Goal: Task Accomplishment & Management: Complete application form

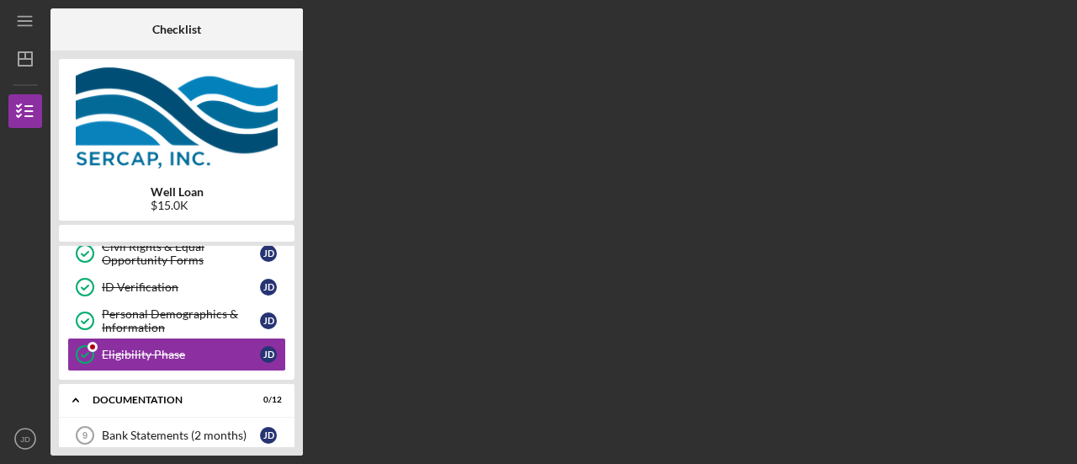
scroll to position [215, 0]
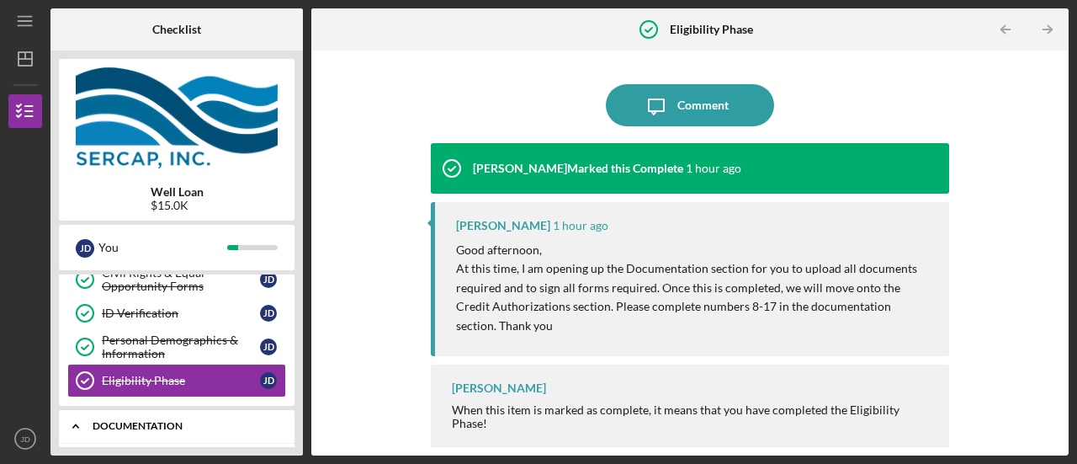
click at [137, 421] on div "Documentation" at bounding box center [183, 426] width 181 height 10
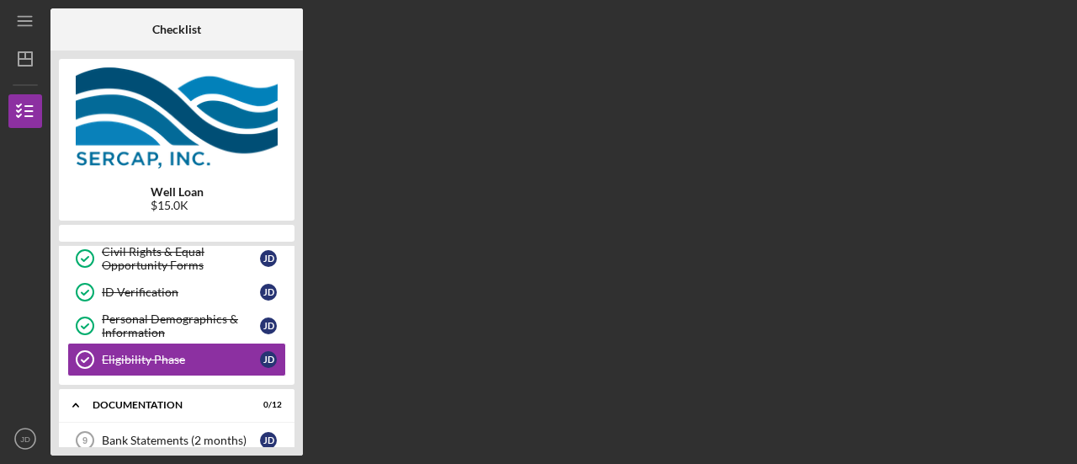
scroll to position [215, 0]
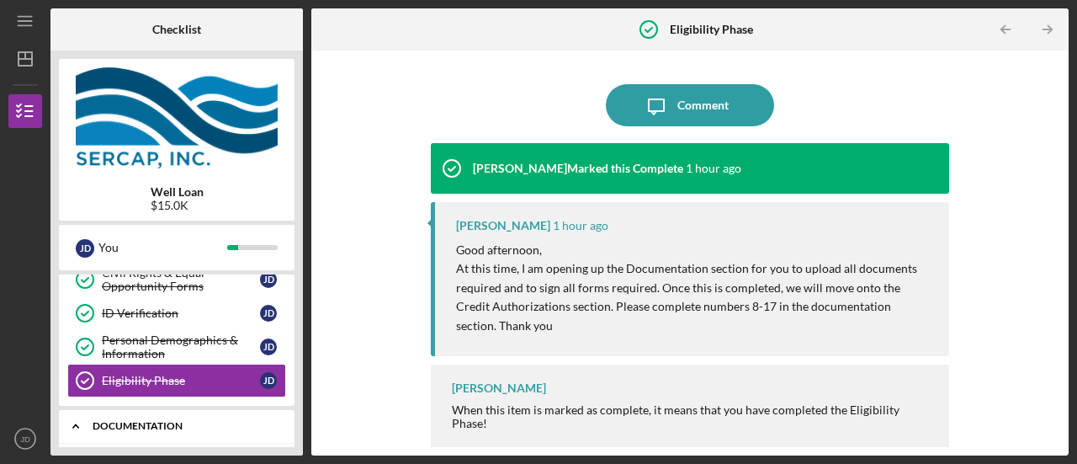
click at [72, 420] on icon "Icon/Expander" at bounding box center [76, 426] width 34 height 34
click at [221, 435] on div "Icon/Expander Documentation 0 / 12" at bounding box center [177, 426] width 236 height 34
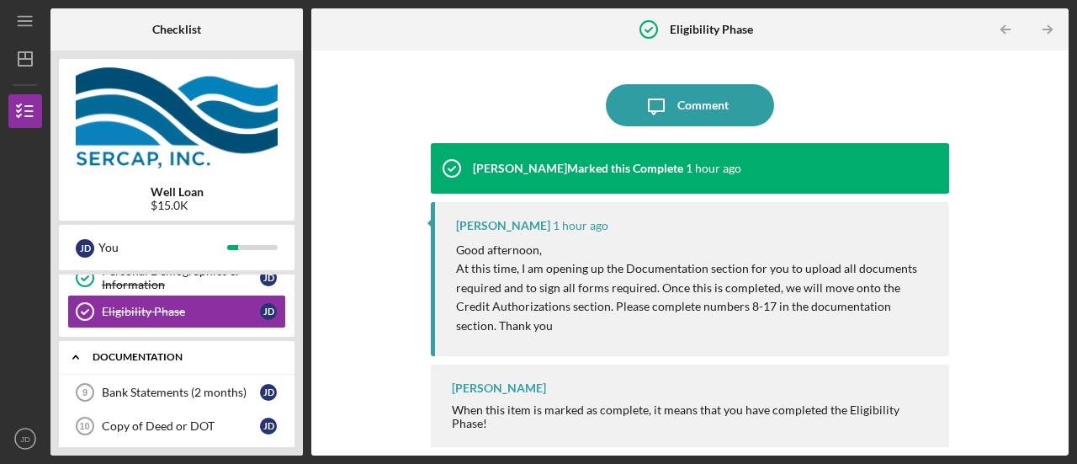
scroll to position [316, 0]
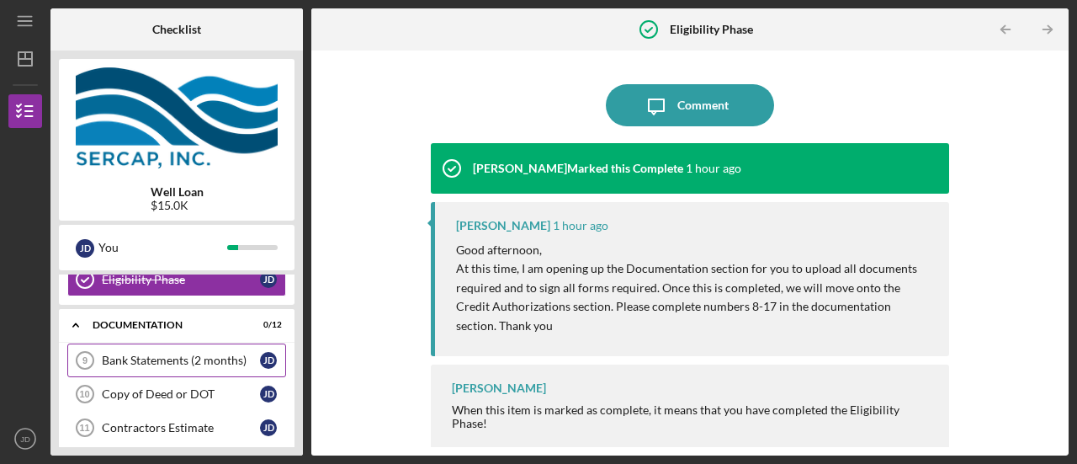
click at [159, 354] on div "Bank Statements (2 months)" at bounding box center [181, 360] width 158 height 13
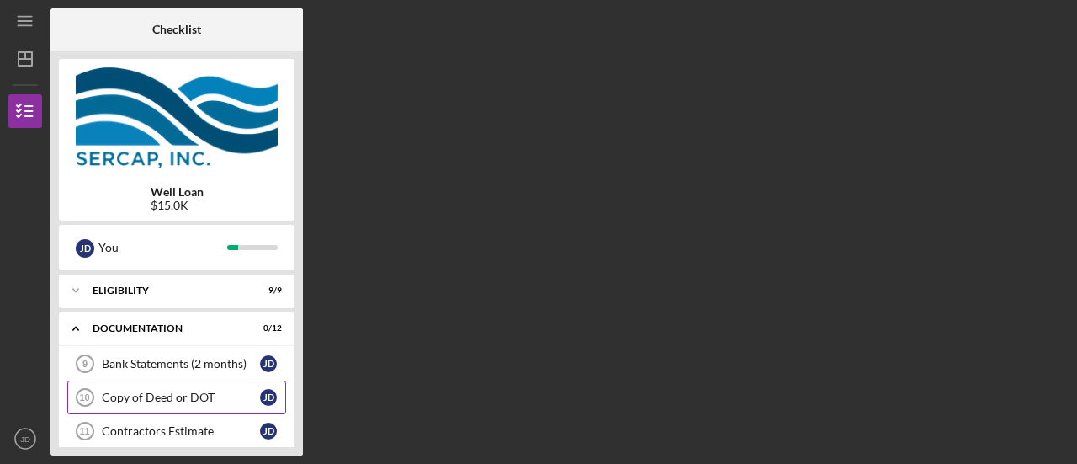
click at [189, 396] on div "Copy of Deed or DOT" at bounding box center [181, 397] width 158 height 13
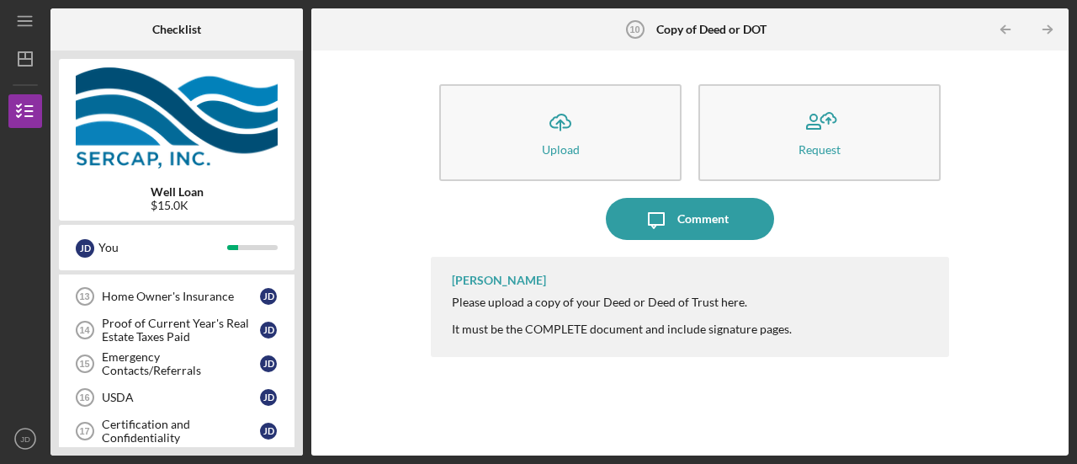
scroll to position [353, 0]
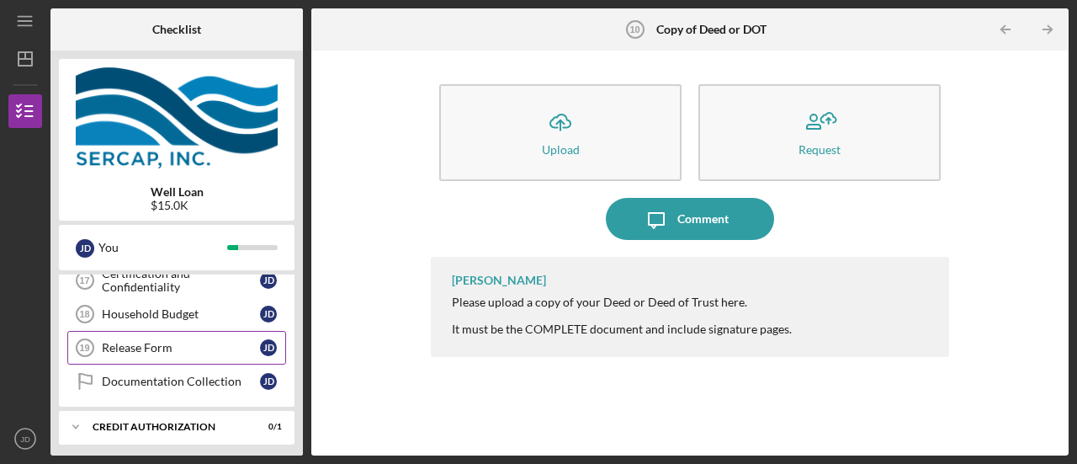
click at [167, 341] on div "Release Form" at bounding box center [181, 347] width 158 height 13
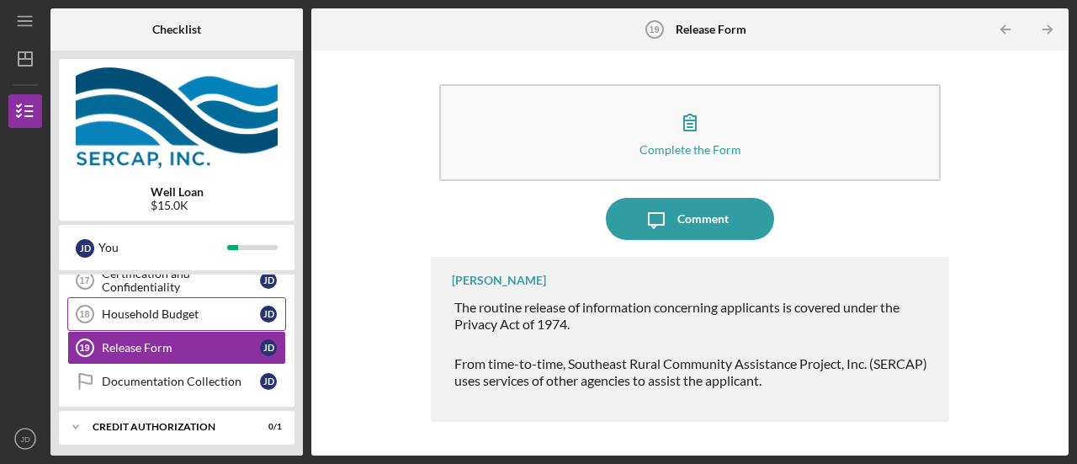
click at [162, 307] on div "Household Budget" at bounding box center [181, 313] width 158 height 13
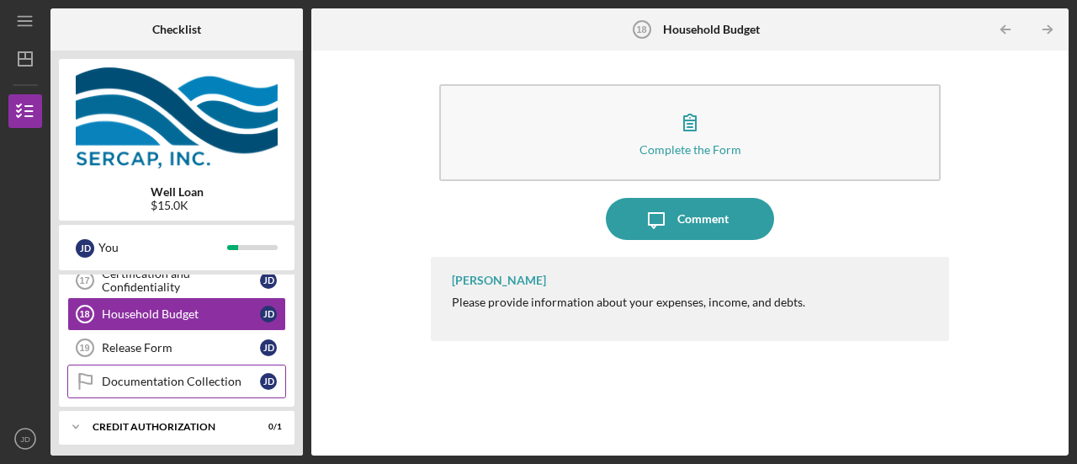
click at [195, 375] on div "Documentation Collection" at bounding box center [181, 381] width 158 height 13
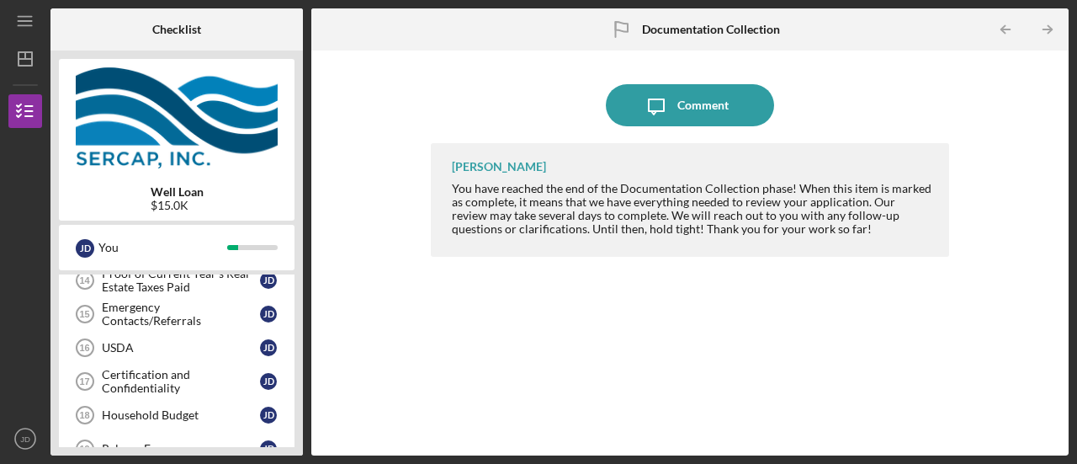
scroll to position [218, 0]
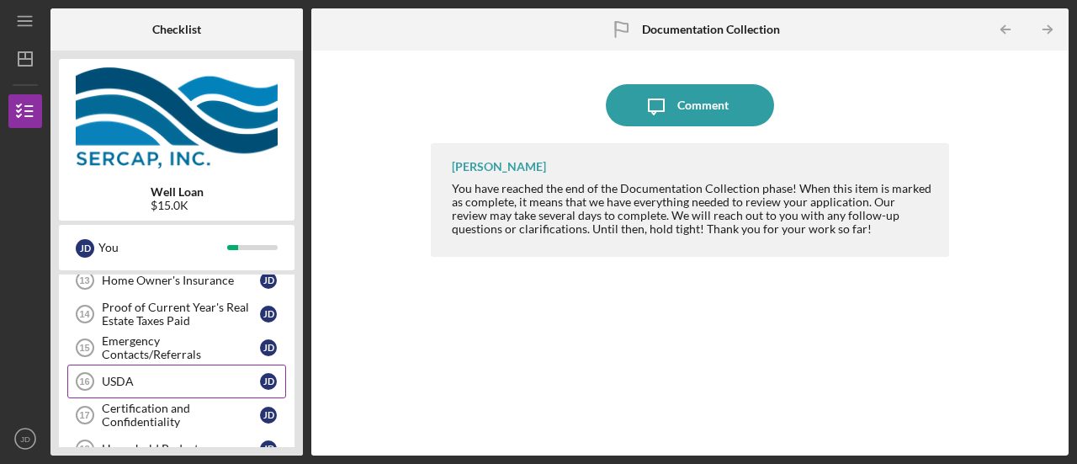
click at [137, 376] on div "USDA" at bounding box center [181, 381] width 158 height 13
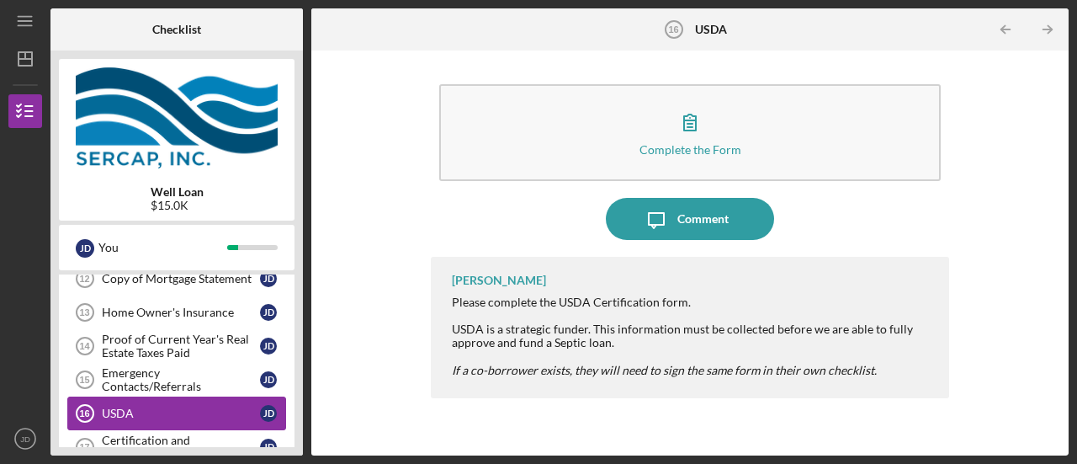
scroll to position [184, 0]
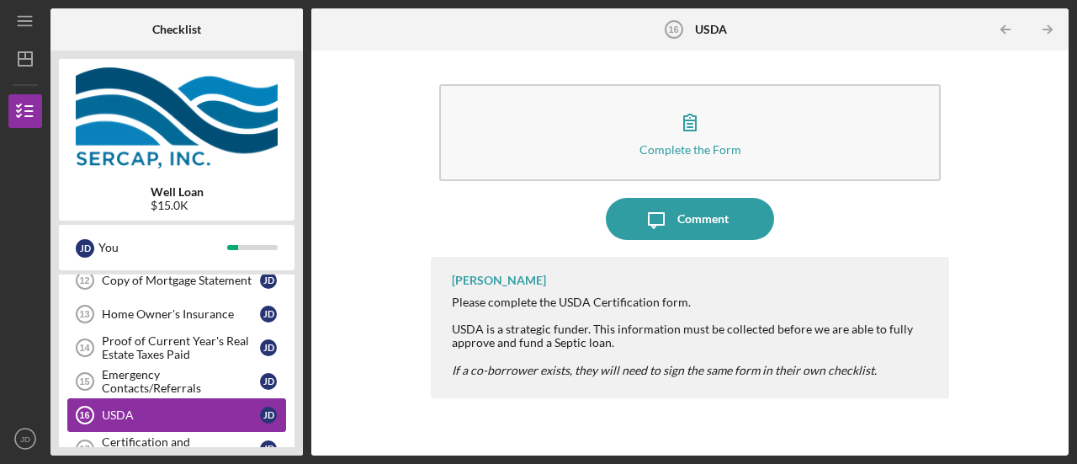
click at [137, 376] on div "Emergency Contacts/Referrals" at bounding box center [181, 381] width 158 height 27
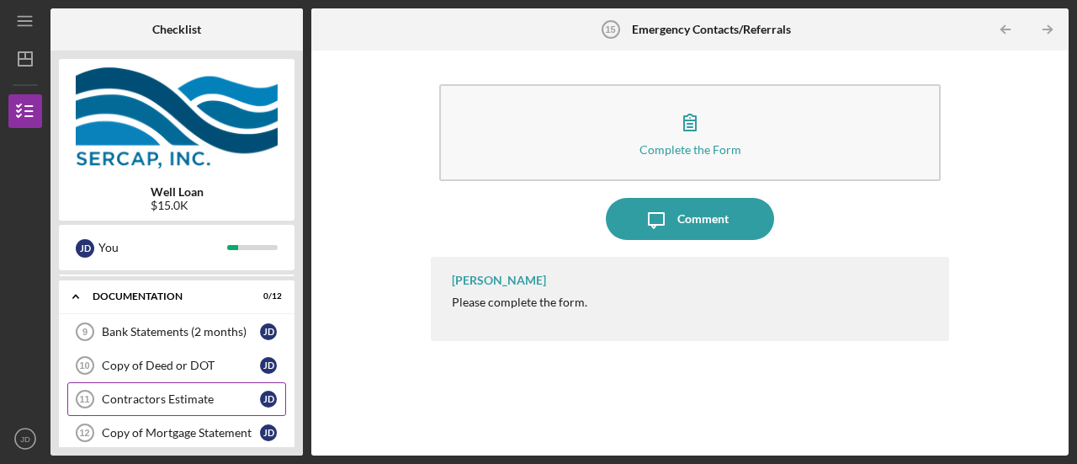
scroll to position [34, 0]
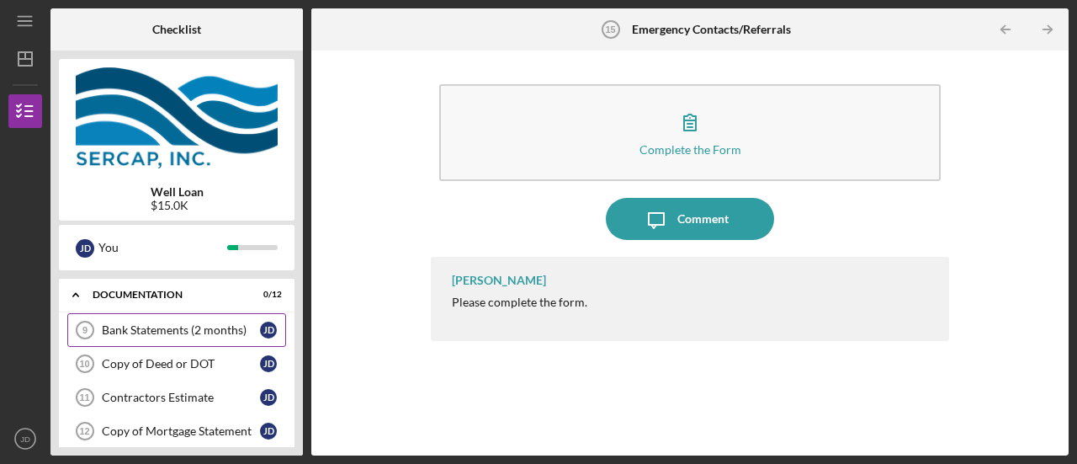
click at [167, 336] on div "Bank Statements (2 months)" at bounding box center [181, 329] width 158 height 13
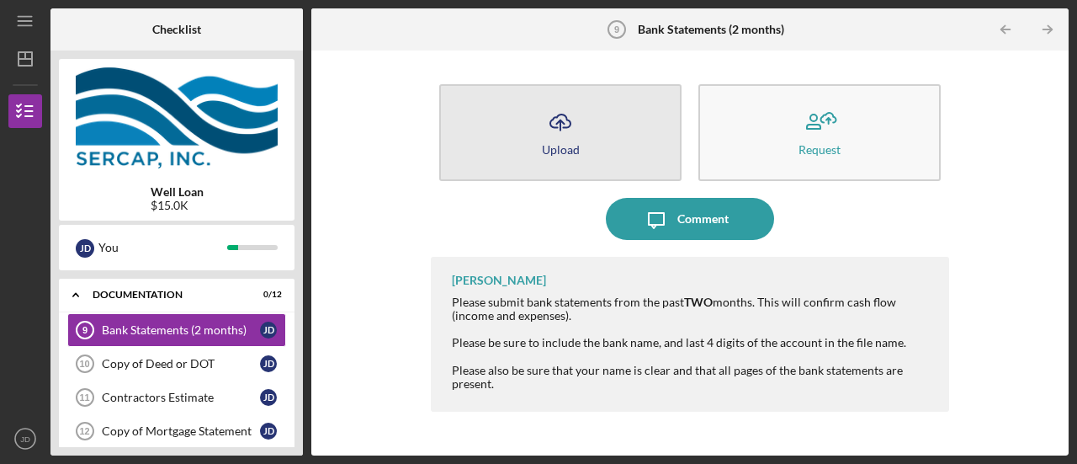
click at [556, 121] on icon "Icon/Upload" at bounding box center [561, 122] width 42 height 42
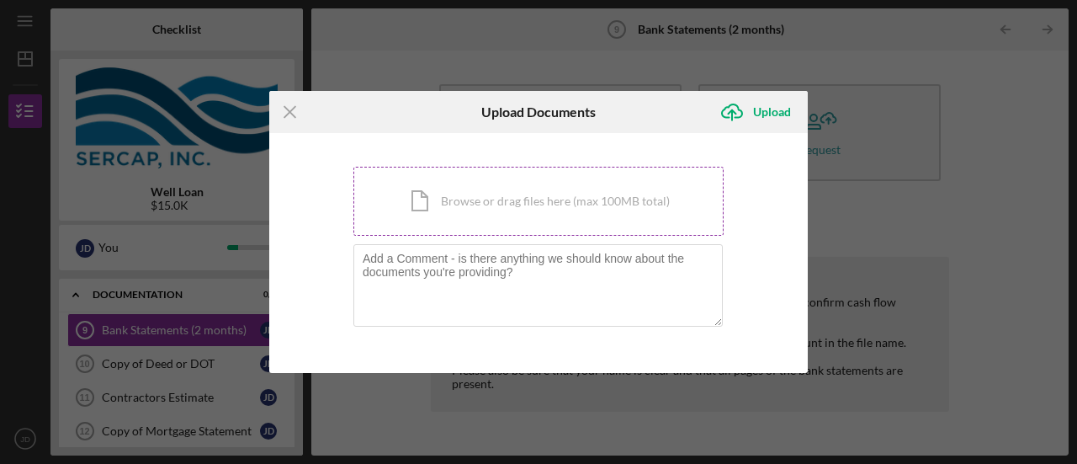
click at [532, 198] on div "Icon/Document Browse or drag files here (max 100MB total) Tap to choose files o…" at bounding box center [539, 201] width 370 height 69
click at [293, 111] on icon "Icon/Menu Close" at bounding box center [290, 112] width 42 height 42
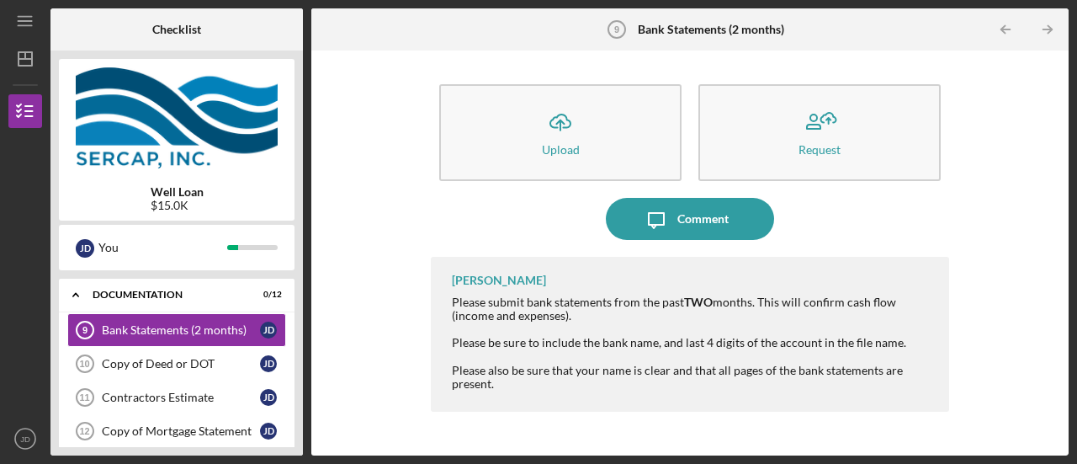
click at [1012, 218] on div "Icon/Upload Upload Request Icon/Message Comment Erica Jenkins Please submit ban…" at bounding box center [690, 253] width 741 height 388
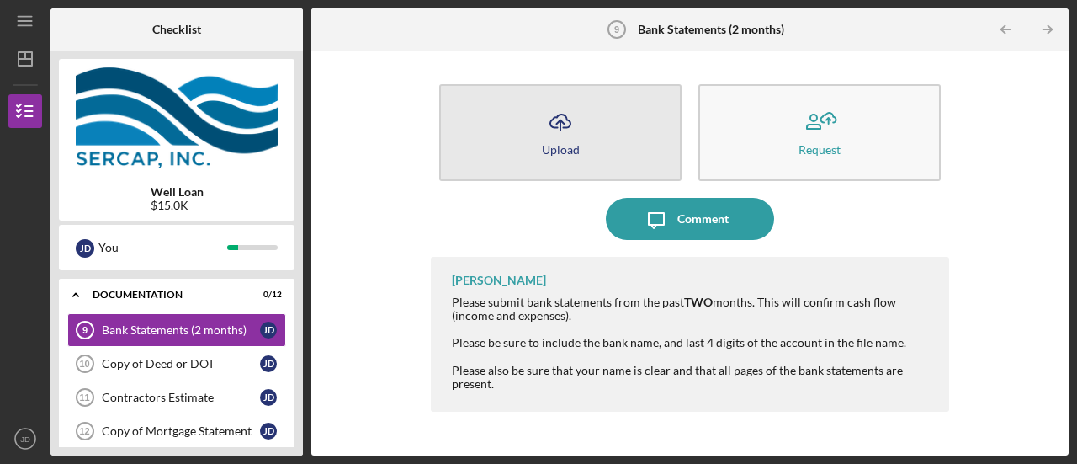
click at [582, 120] on button "Icon/Upload Upload" at bounding box center [560, 132] width 242 height 97
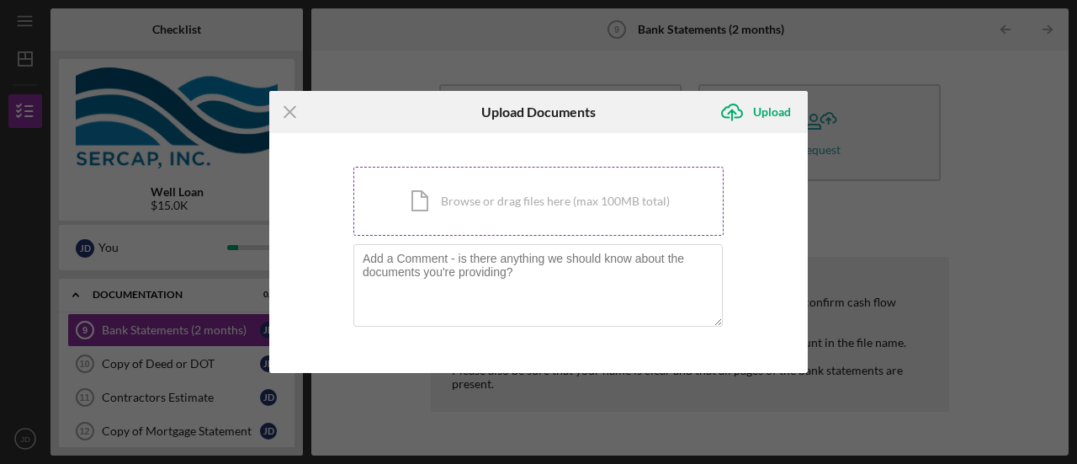
click at [527, 219] on div "Icon/Document Browse or drag files here (max 100MB total) Tap to choose files o…" at bounding box center [539, 201] width 370 height 69
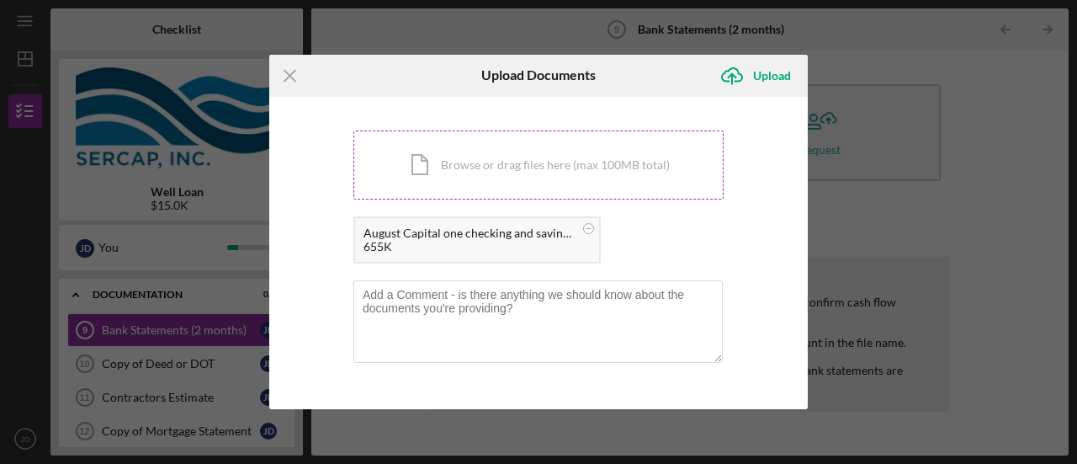
click at [483, 171] on div "Icon/Document Browse or drag files here (max 100MB total) Tap to choose files o…" at bounding box center [539, 164] width 370 height 69
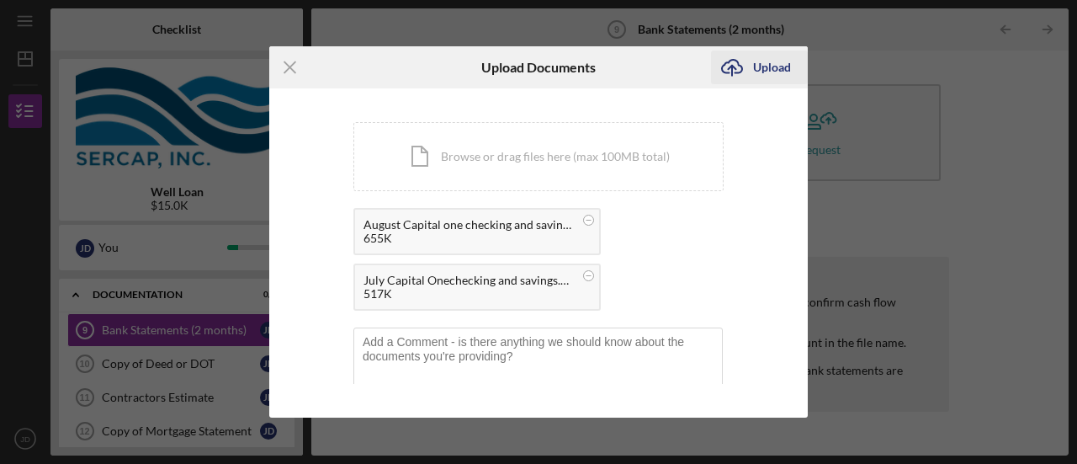
click at [771, 72] on div "Upload" at bounding box center [772, 68] width 38 height 34
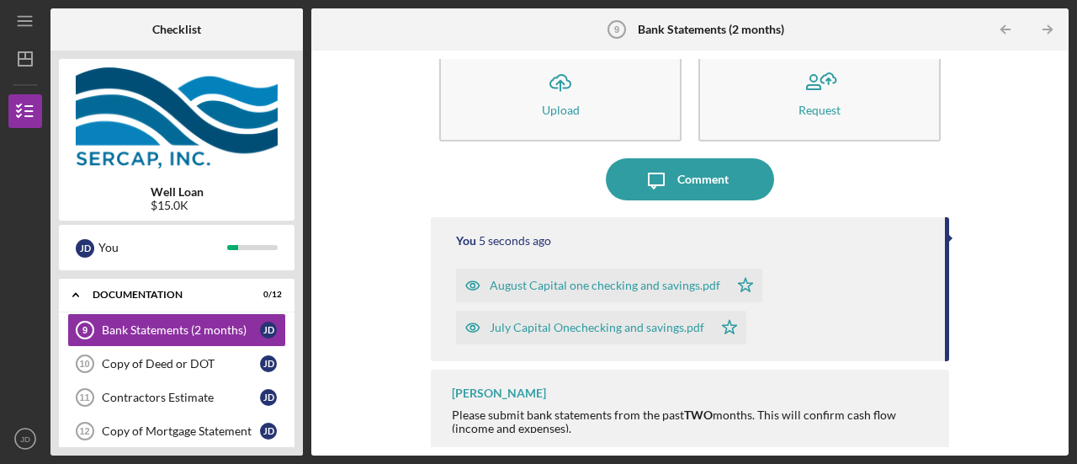
scroll to position [45, 0]
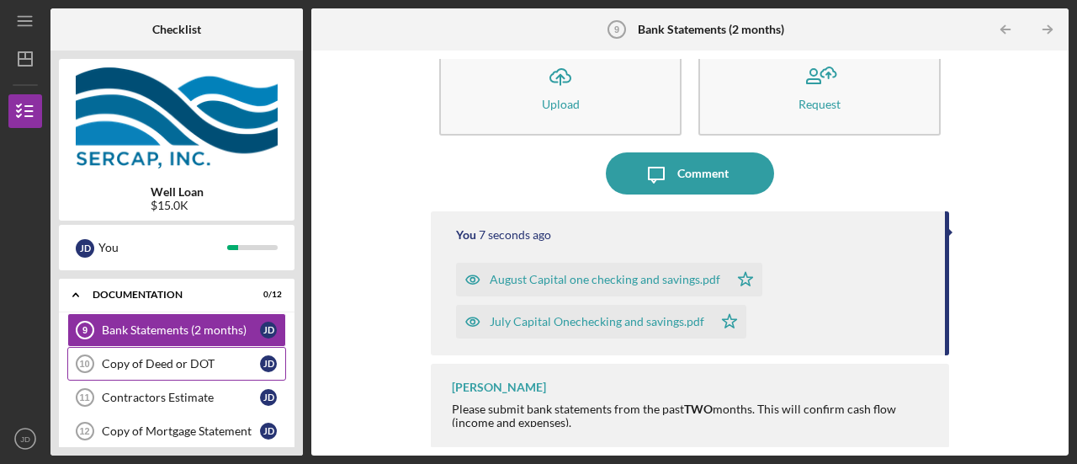
click at [157, 360] on div "Copy of Deed or DOT" at bounding box center [181, 363] width 158 height 13
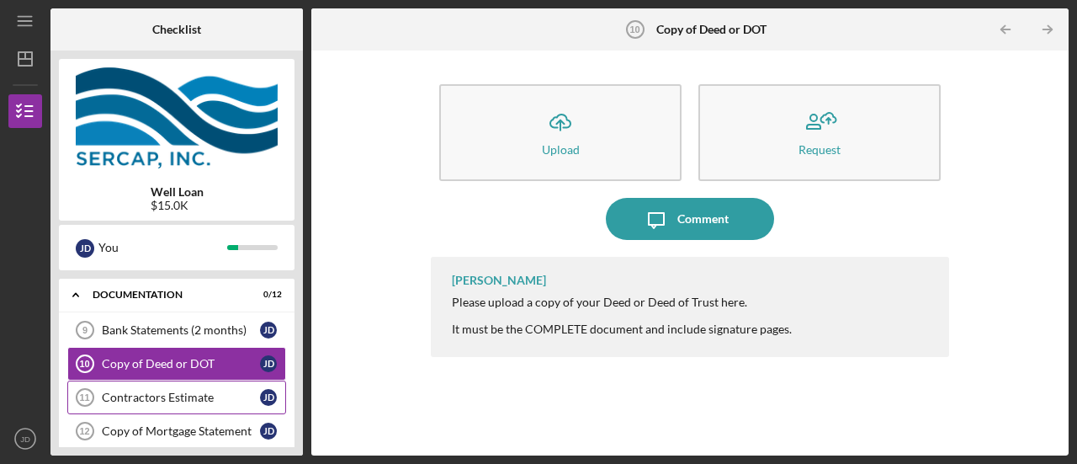
click at [180, 400] on div "Contractors Estimate" at bounding box center [181, 397] width 158 height 13
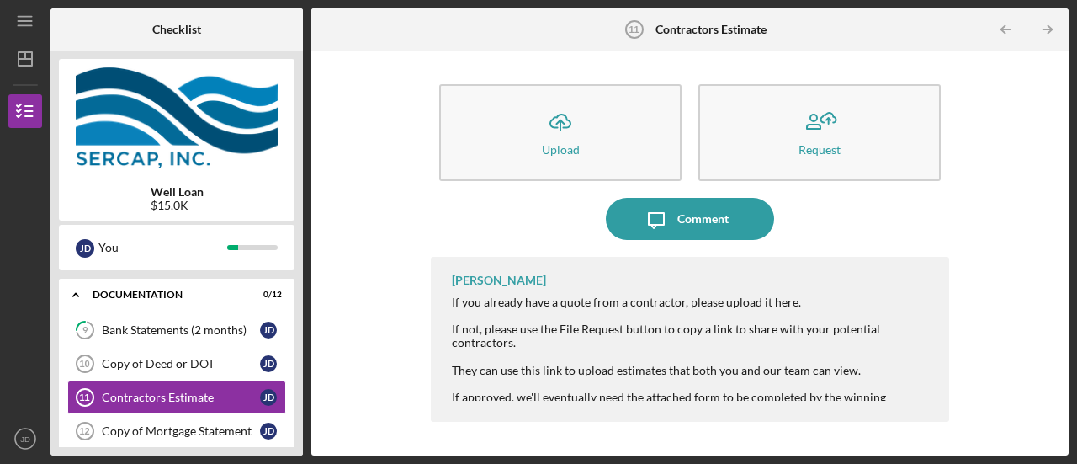
click at [828, 358] on div at bounding box center [692, 355] width 481 height 13
click at [194, 359] on div "Copy of Deed or DOT" at bounding box center [181, 363] width 158 height 13
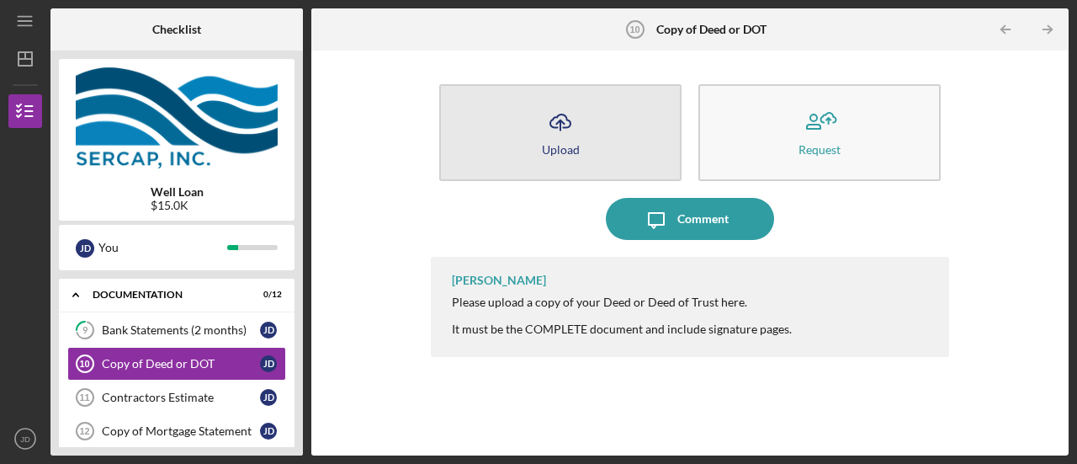
click at [537, 117] on button "Icon/Upload Upload" at bounding box center [560, 132] width 242 height 97
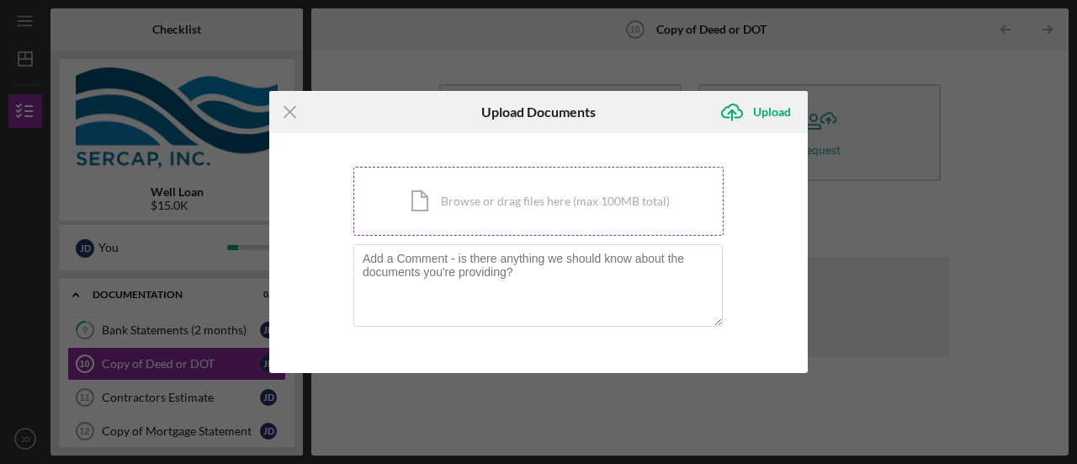
click at [507, 192] on div "Icon/Document Browse or drag files here (max 100MB total) Tap to choose files o…" at bounding box center [539, 201] width 370 height 69
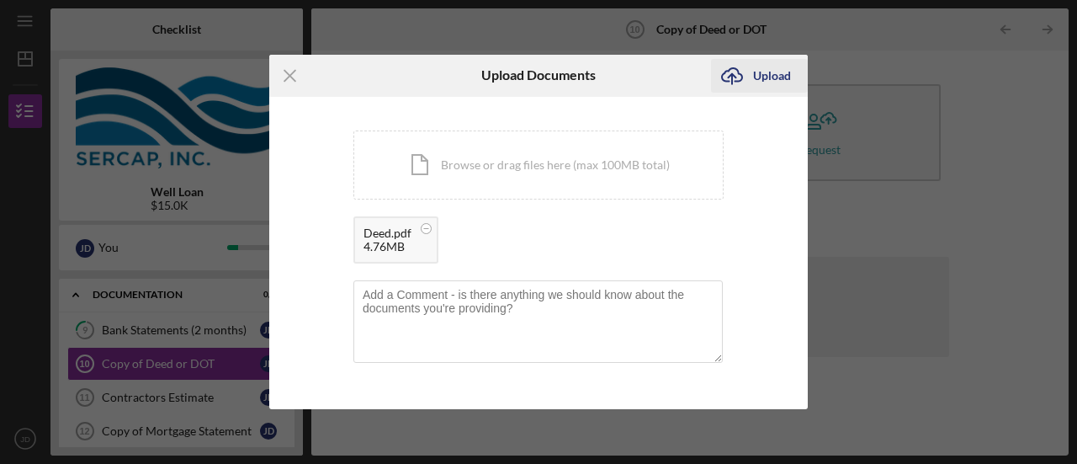
click at [758, 82] on div "Upload" at bounding box center [772, 76] width 38 height 34
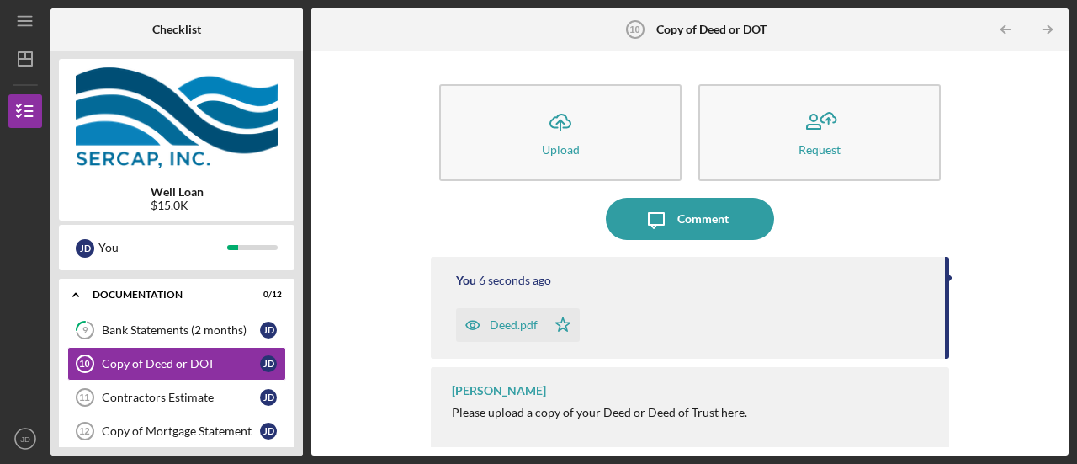
scroll to position [3, 0]
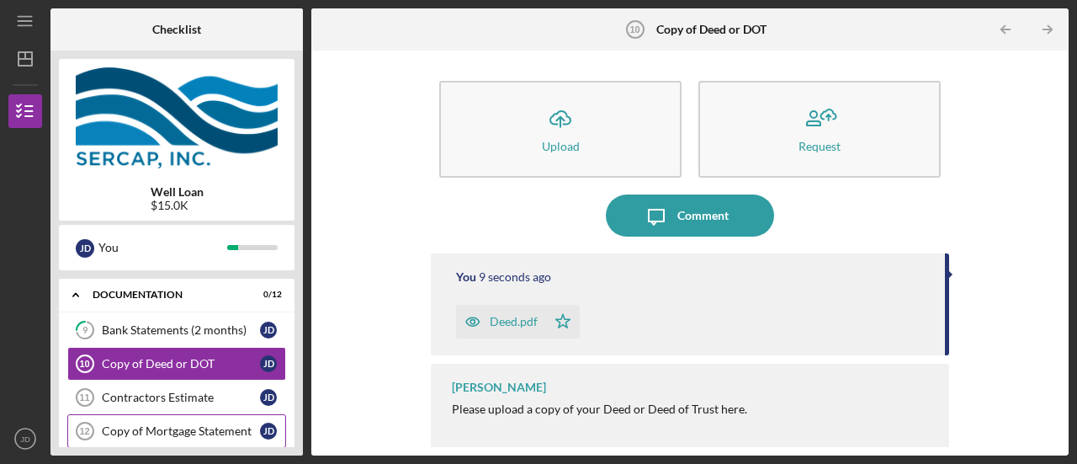
click at [212, 443] on link "Copy of Mortgage Statement 12 Copy of Mortgage Statement J D" at bounding box center [176, 431] width 219 height 34
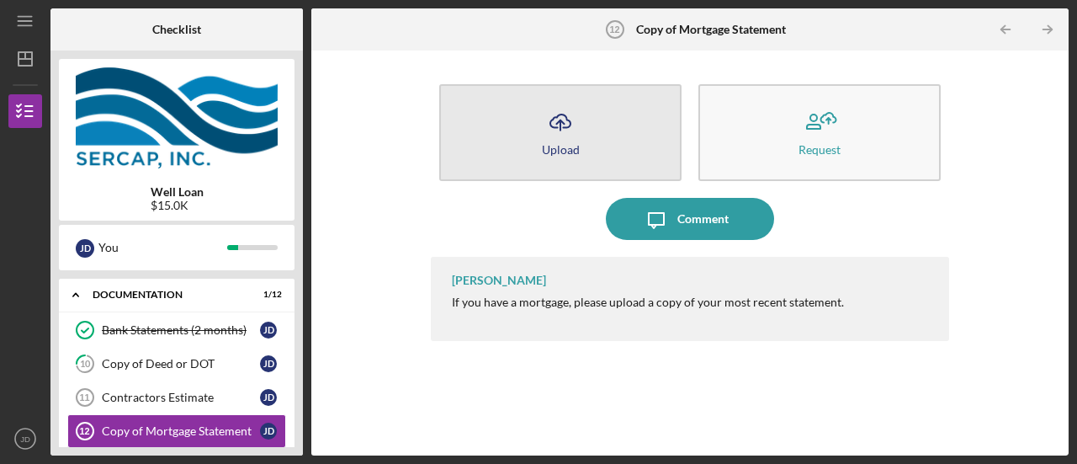
click at [545, 141] on button "Icon/Upload Upload" at bounding box center [560, 132] width 242 height 97
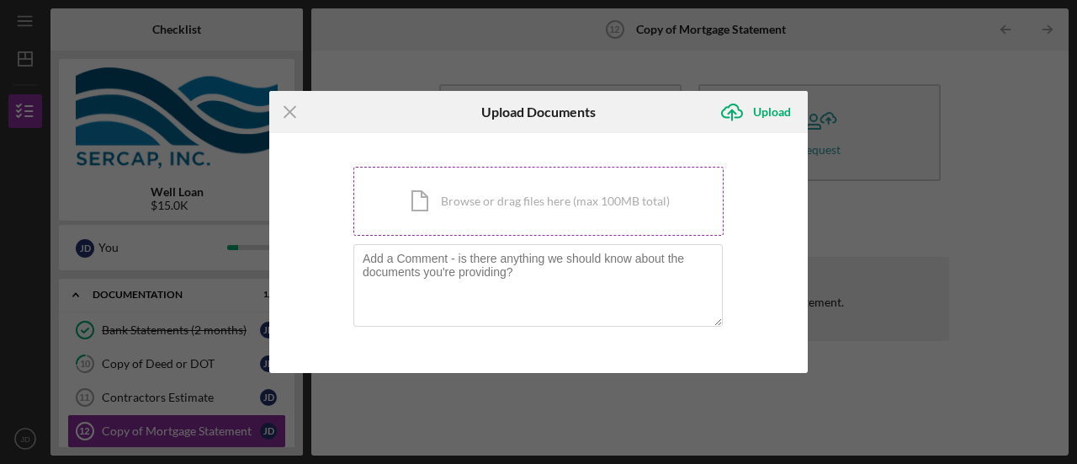
click at [524, 196] on div "Icon/Document Browse or drag files here (max 100MB total) Tap to choose files o…" at bounding box center [539, 201] width 370 height 69
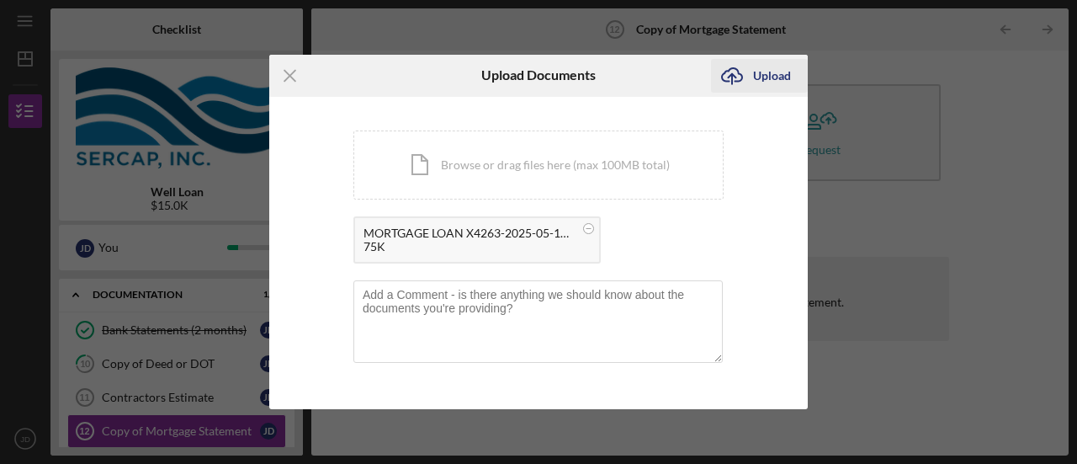
click at [768, 77] on div "Upload" at bounding box center [772, 76] width 38 height 34
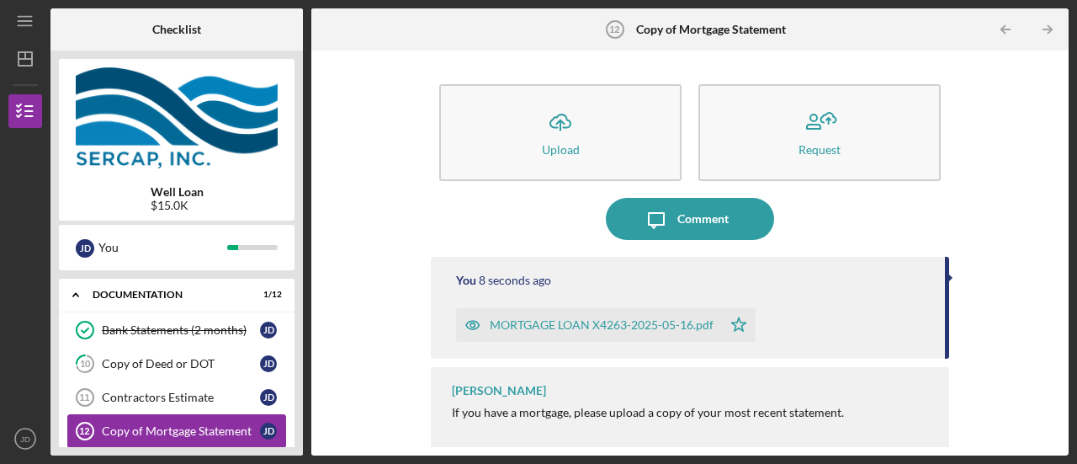
scroll to position [3, 0]
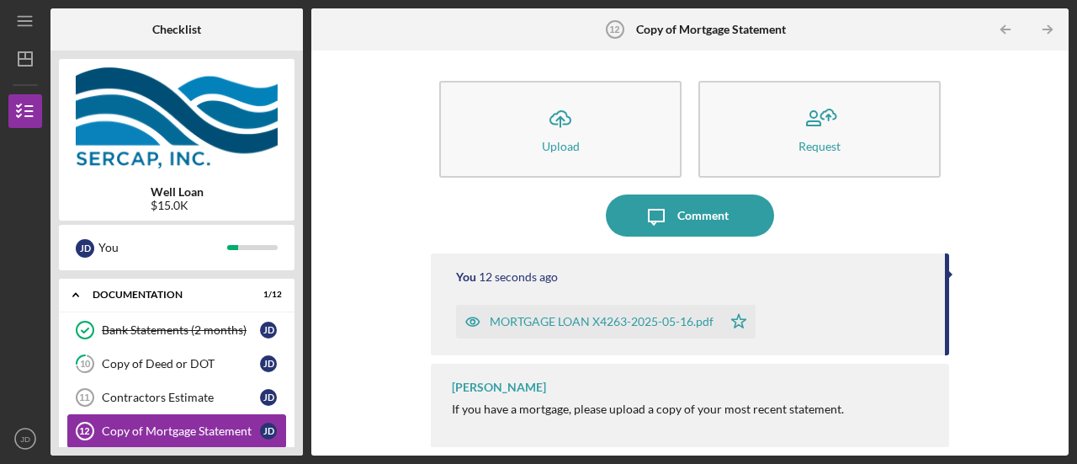
click at [181, 426] on div "Copy of Mortgage Statement" at bounding box center [181, 430] width 158 height 13
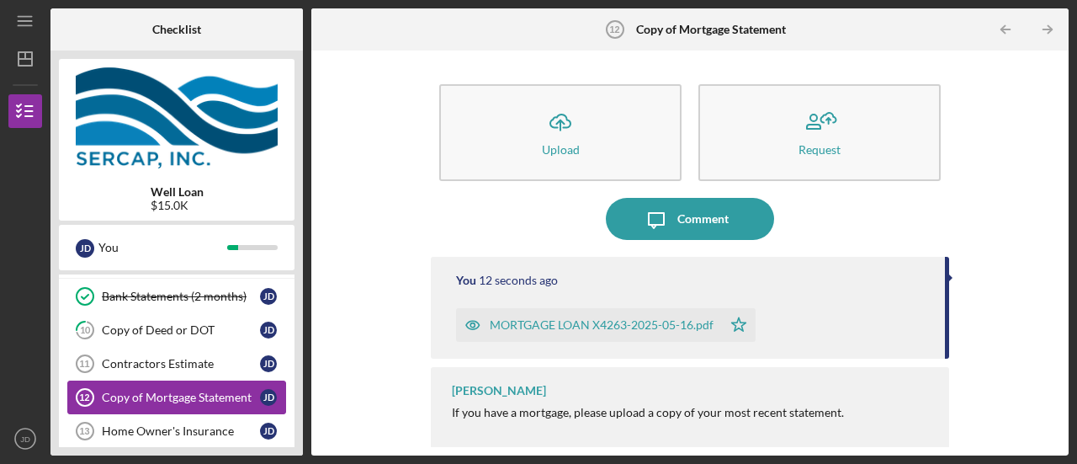
scroll to position [101, 0]
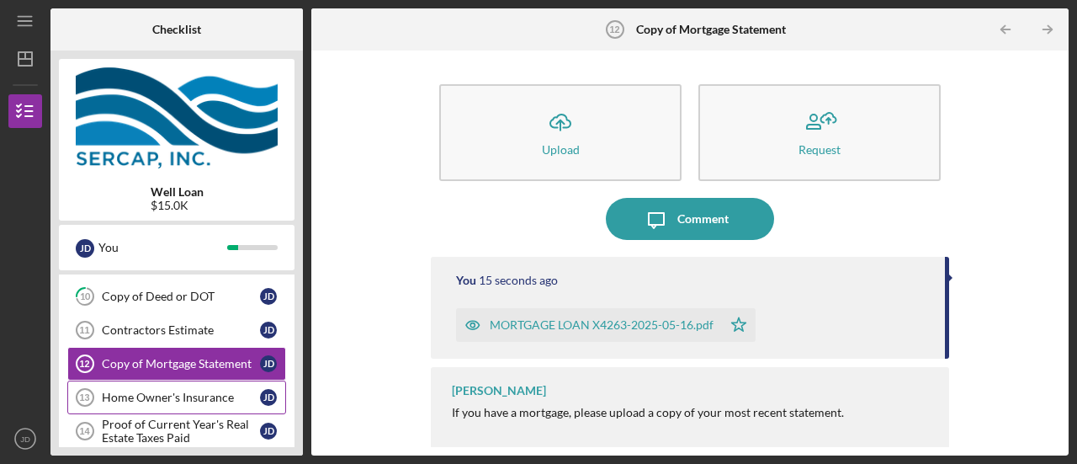
click at [178, 395] on div "Home Owner's Insurance" at bounding box center [181, 397] width 158 height 13
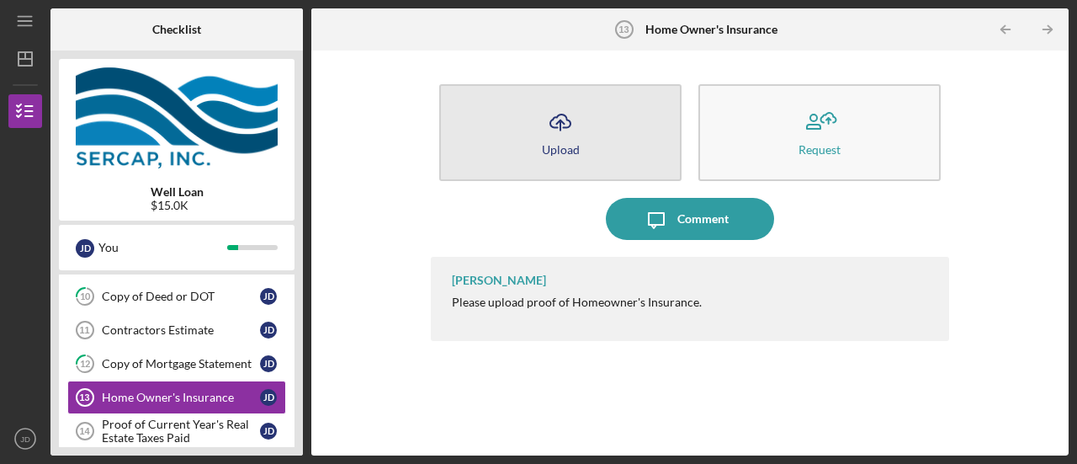
click at [568, 137] on icon "Icon/Upload" at bounding box center [561, 122] width 42 height 42
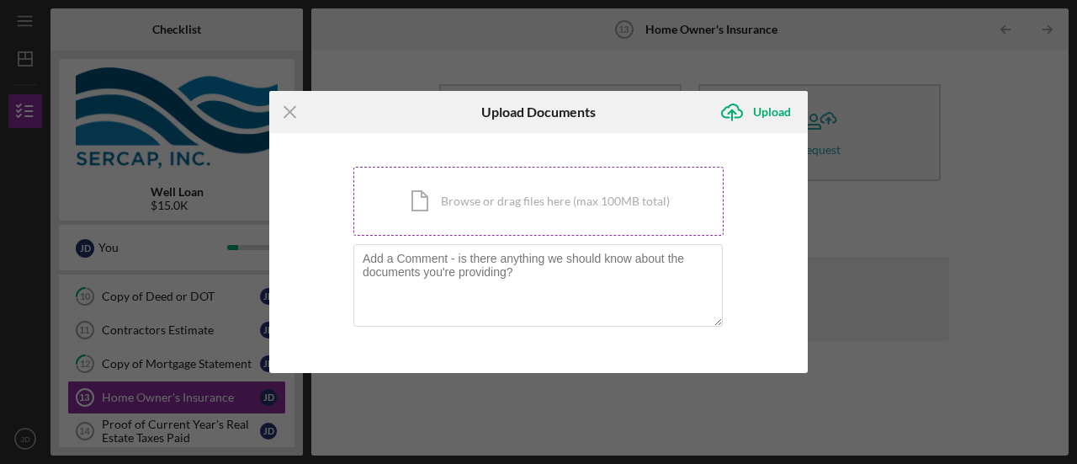
click at [518, 204] on div "Icon/Document Browse or drag files here (max 100MB total) Tap to choose files o…" at bounding box center [539, 201] width 370 height 69
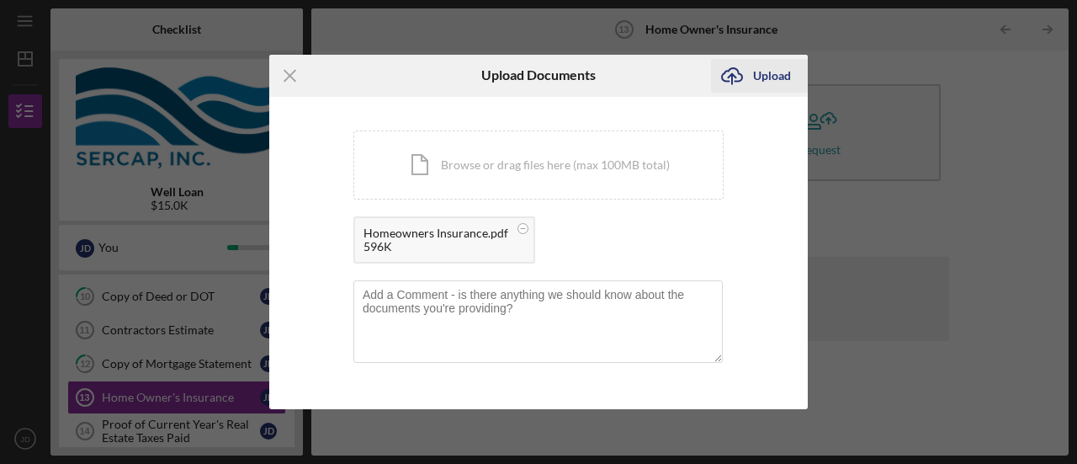
click at [765, 75] on div "Upload" at bounding box center [772, 76] width 38 height 34
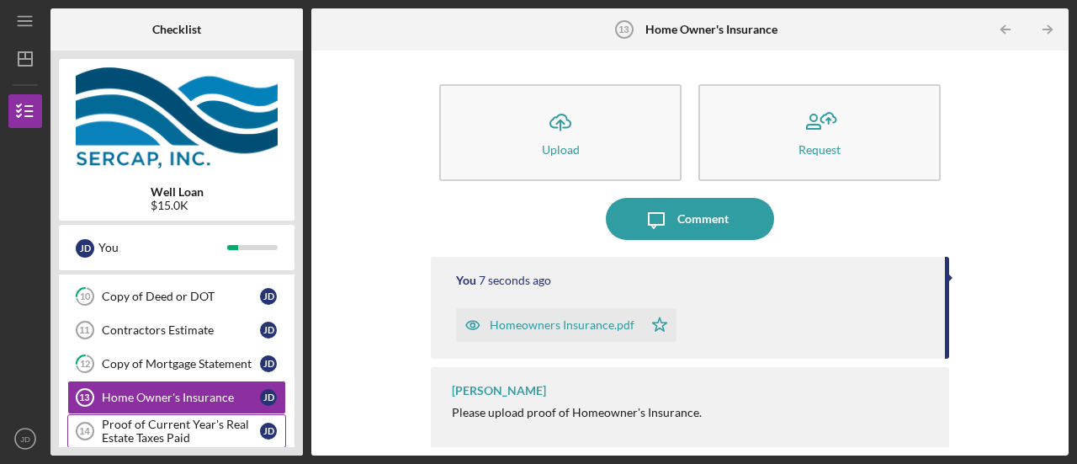
click at [183, 427] on div "Proof of Current Year's Real Estate Taxes Paid" at bounding box center [181, 430] width 158 height 27
